Goal: Transaction & Acquisition: Purchase product/service

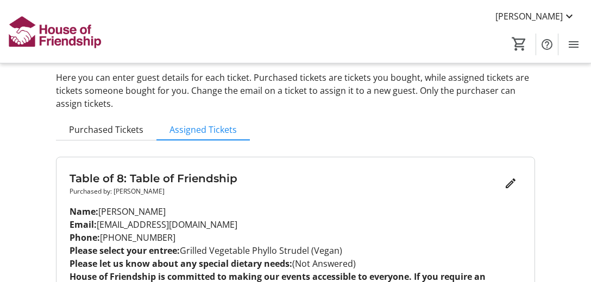
scroll to position [35, 0]
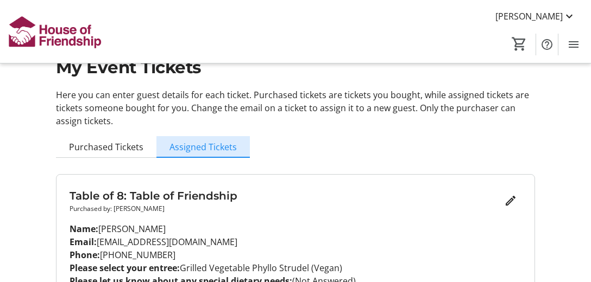
click at [218, 149] on span "Assigned Tickets" at bounding box center [202, 147] width 67 height 9
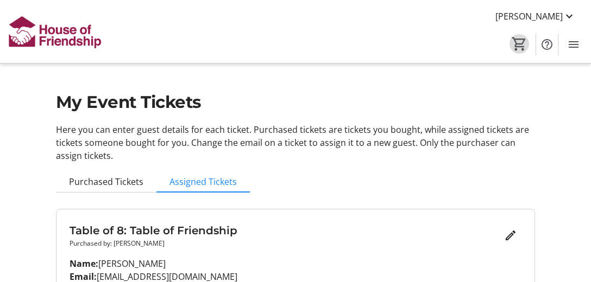
click at [520, 46] on mat-icon "0" at bounding box center [519, 44] width 16 height 16
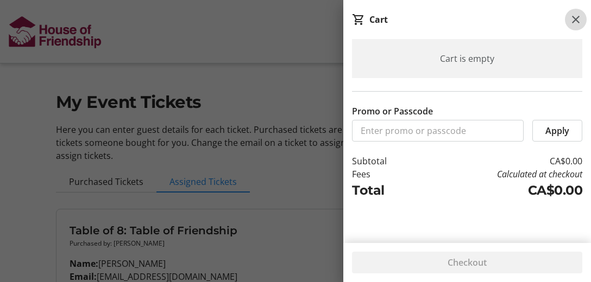
click at [578, 23] on mat-icon at bounding box center [575, 19] width 13 height 13
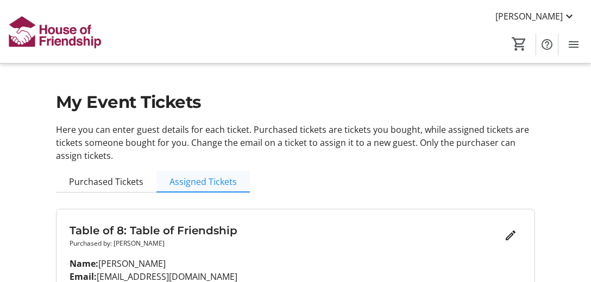
click at [224, 185] on span "Assigned Tickets" at bounding box center [202, 182] width 67 height 9
click at [201, 185] on span "Assigned Tickets" at bounding box center [202, 182] width 67 height 9
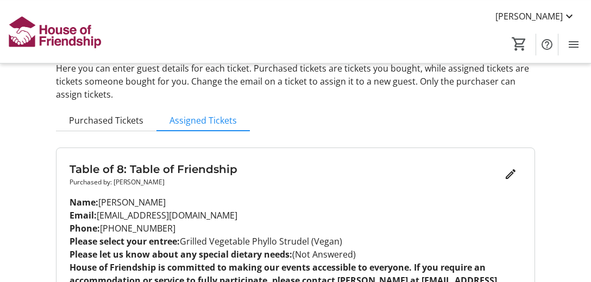
scroll to position [35, 0]
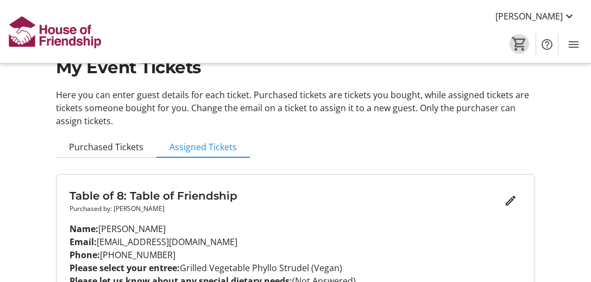
click at [522, 40] on mat-icon "0" at bounding box center [519, 44] width 16 height 16
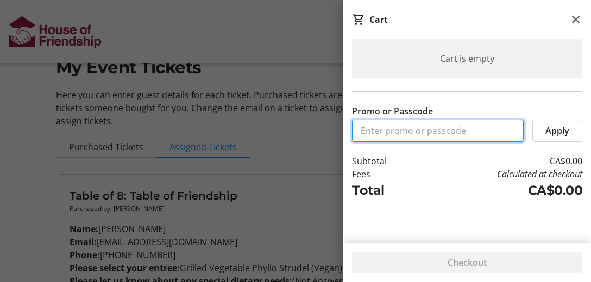
click at [404, 130] on input "Promo or Passcode" at bounding box center [438, 131] width 172 height 22
type input "MaryFlatt007"
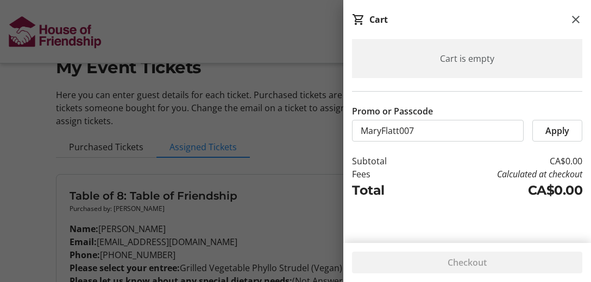
click at [565, 131] on span "Apply" at bounding box center [557, 130] width 24 height 13
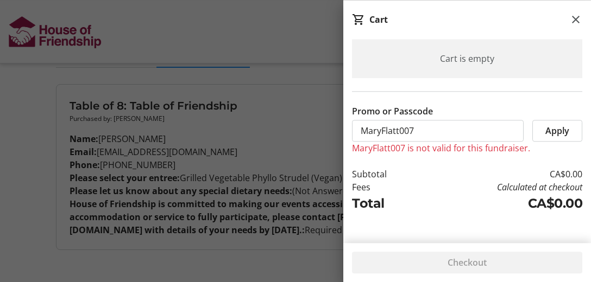
scroll to position [149, 0]
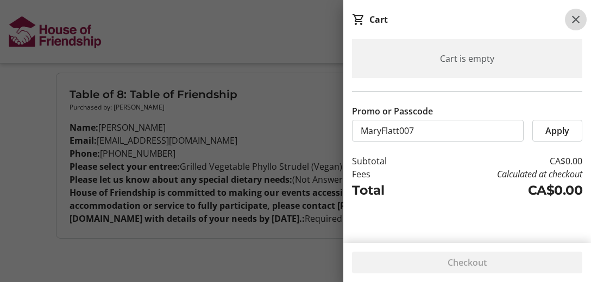
click at [575, 18] on mat-icon at bounding box center [575, 19] width 13 height 13
